Goal: Check status: Check status

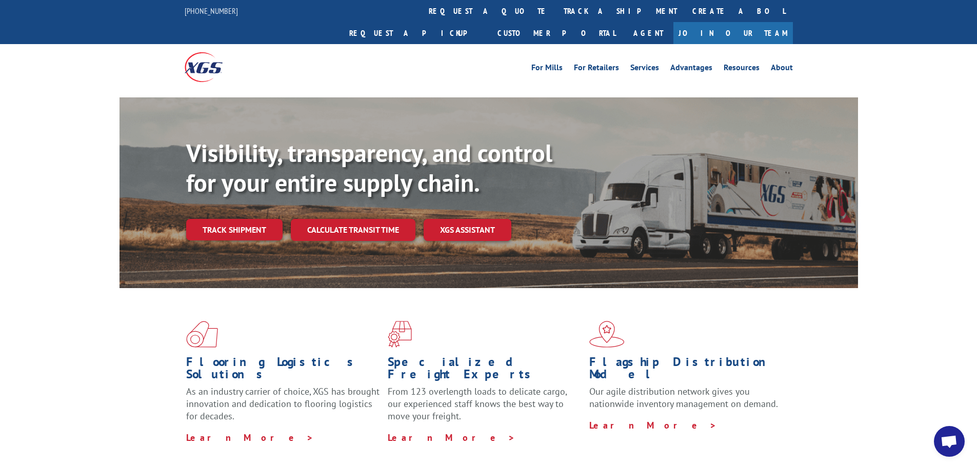
click at [556, 12] on link "track a shipment" at bounding box center [620, 11] width 129 height 22
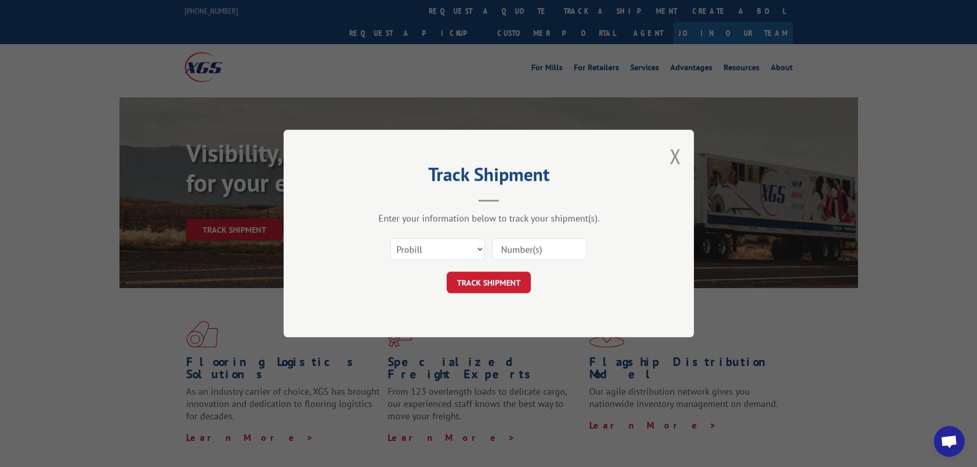
click at [531, 246] on input at bounding box center [539, 250] width 94 height 22
type input "3371123"
click button "TRACK SHIPMENT" at bounding box center [489, 283] width 84 height 22
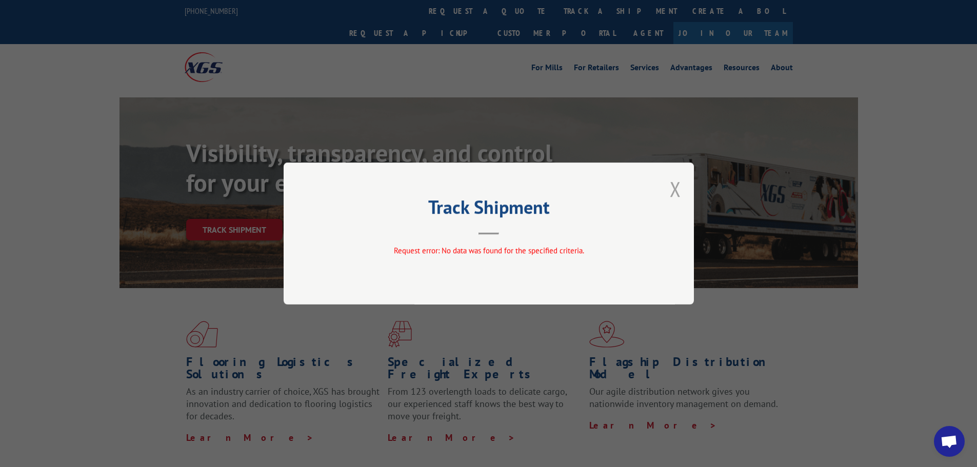
click at [675, 187] on button "Close modal" at bounding box center [675, 188] width 11 height 27
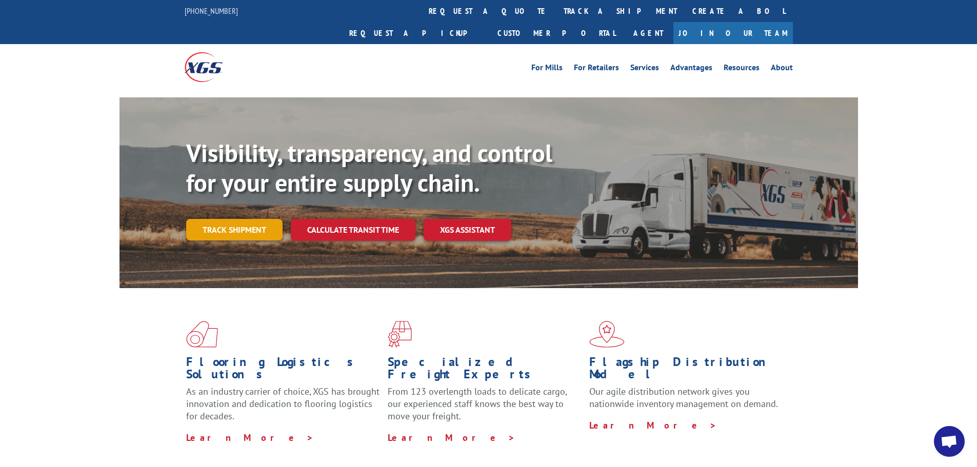
click at [249, 219] on link "Track shipment" at bounding box center [234, 230] width 96 height 22
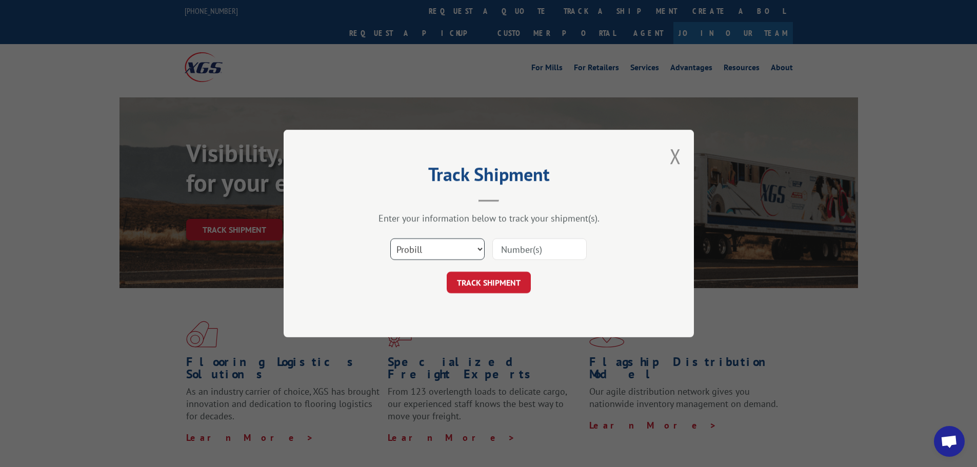
click at [449, 252] on select "Select category... Probill BOL PO" at bounding box center [437, 250] width 94 height 22
select select "bol"
click at [390, 239] on select "Select category... Probill BOL PO" at bounding box center [437, 250] width 94 height 22
click at [505, 251] on input at bounding box center [539, 250] width 94 height 22
type input "3371123"
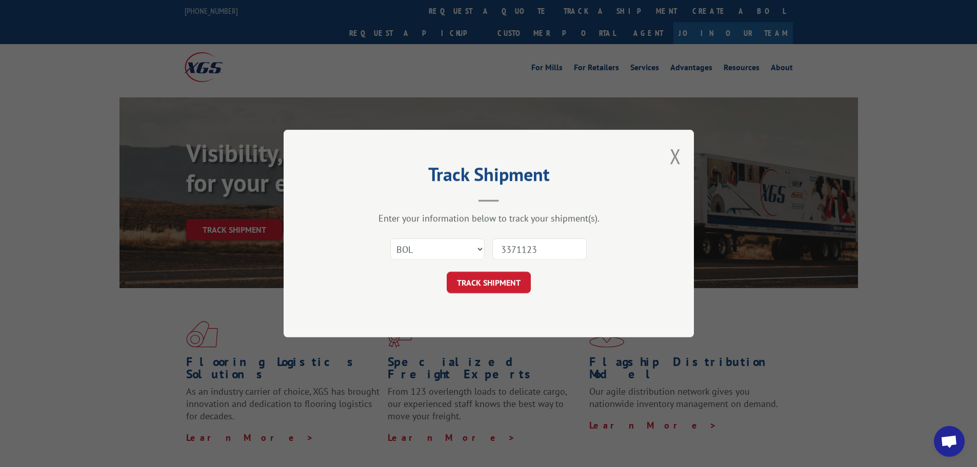
click at [502, 285] on button "TRACK SHIPMENT" at bounding box center [489, 283] width 84 height 22
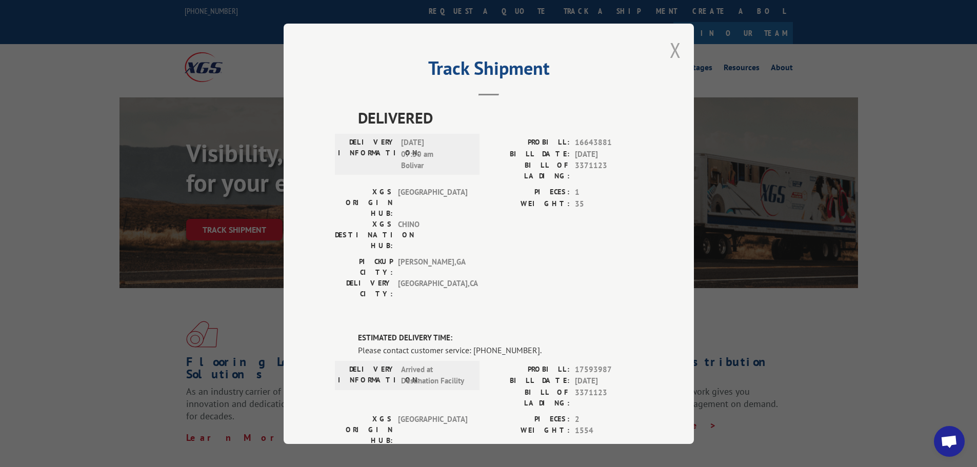
click at [670, 47] on button "Close modal" at bounding box center [675, 49] width 11 height 27
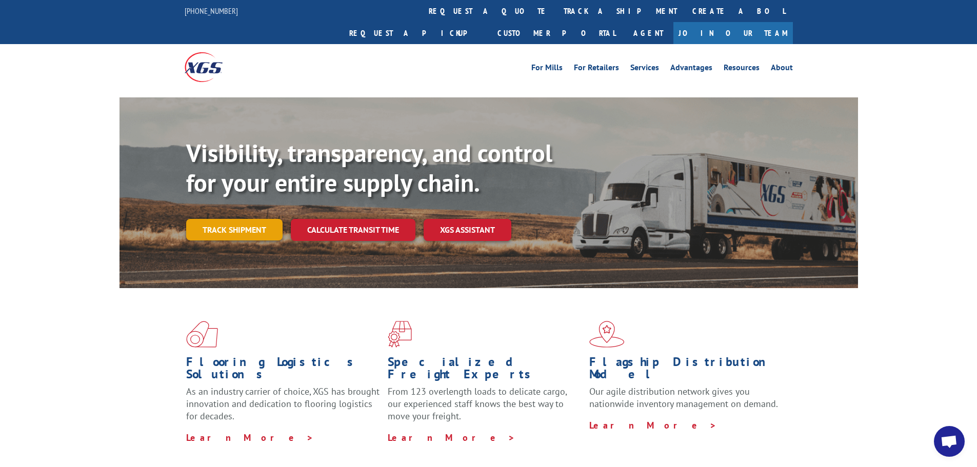
click at [213, 219] on link "Track shipment" at bounding box center [234, 230] width 96 height 22
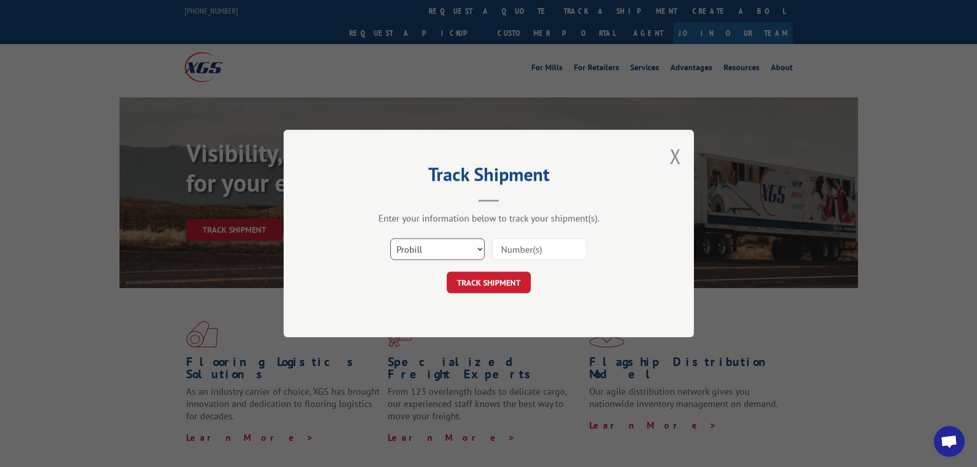
click at [405, 257] on select "Select category... Probill BOL PO" at bounding box center [437, 250] width 94 height 22
select select "bol"
click at [390, 239] on select "Select category... Probill BOL PO" at bounding box center [437, 250] width 94 height 22
click at [519, 252] on input at bounding box center [539, 250] width 94 height 22
type input "3371123"
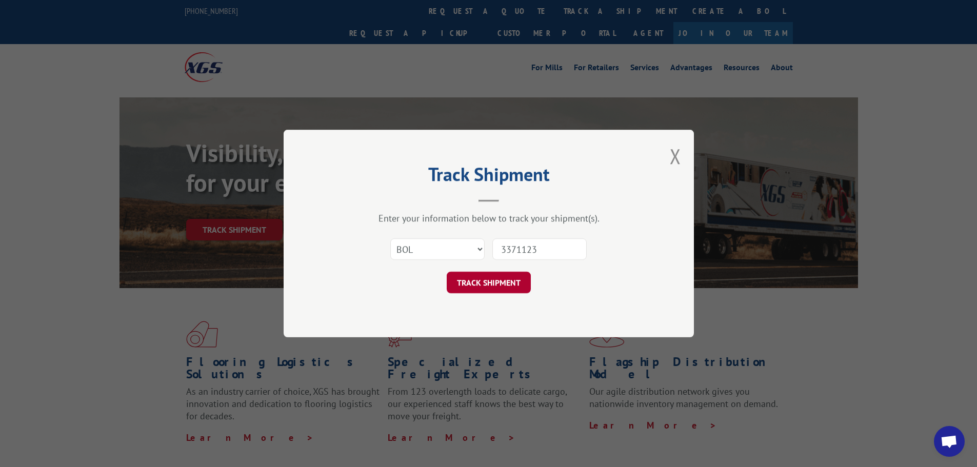
click at [496, 279] on button "TRACK SHIPMENT" at bounding box center [489, 283] width 84 height 22
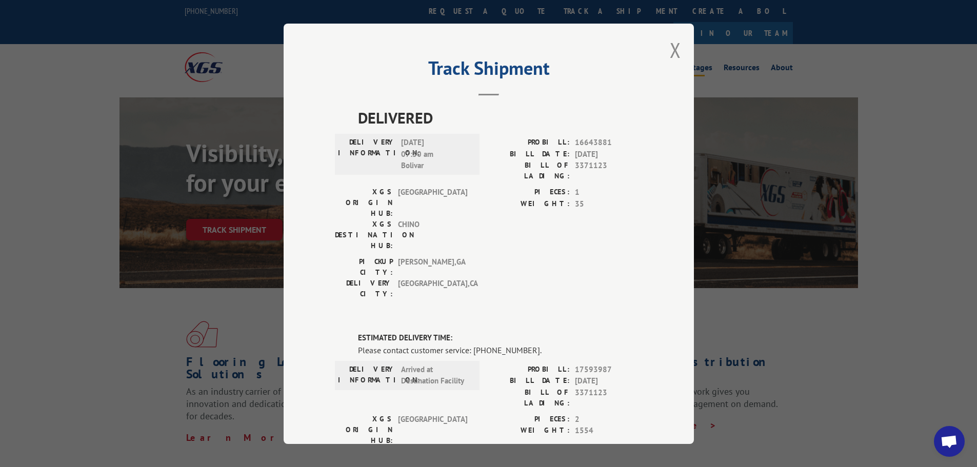
click at [671, 49] on button "Close modal" at bounding box center [675, 49] width 11 height 27
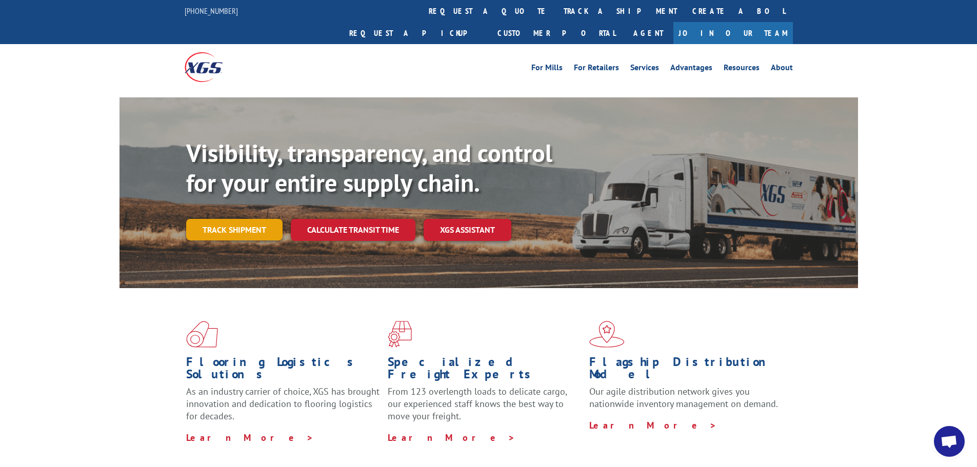
click at [242, 219] on link "Track shipment" at bounding box center [234, 230] width 96 height 22
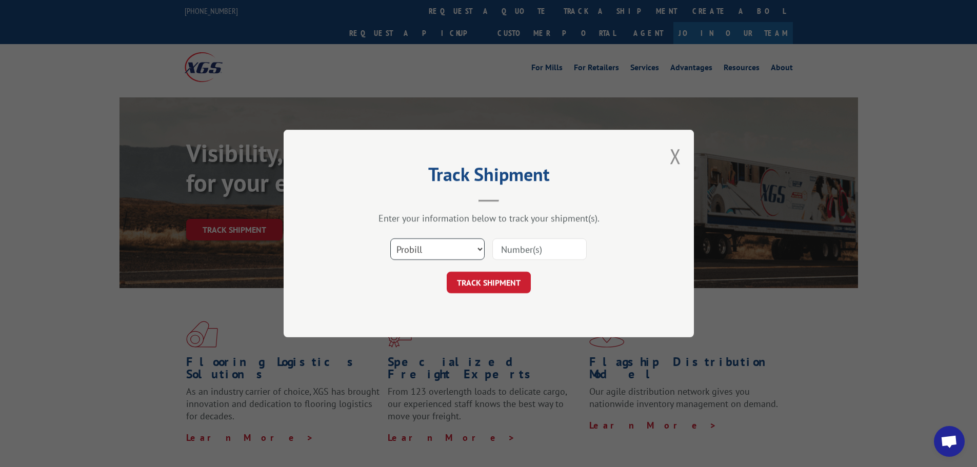
click at [418, 243] on select "Select category... Probill BOL PO" at bounding box center [437, 250] width 94 height 22
select select "bol"
click at [390, 239] on select "Select category... Probill BOL PO" at bounding box center [437, 250] width 94 height 22
click at [528, 247] on input at bounding box center [539, 250] width 94 height 22
